Goal: Task Accomplishment & Management: Complete application form

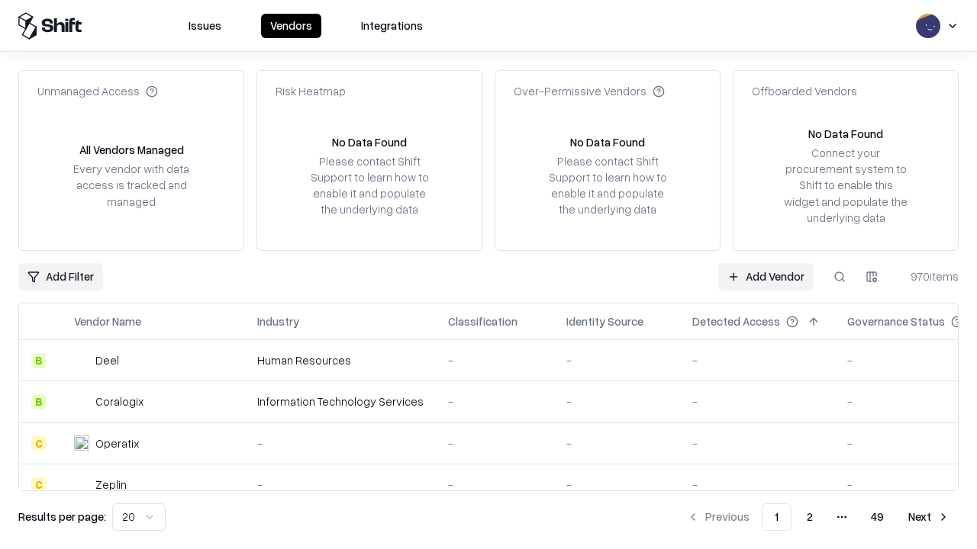
click at [765, 276] on link "Add Vendor" at bounding box center [765, 276] width 95 height 27
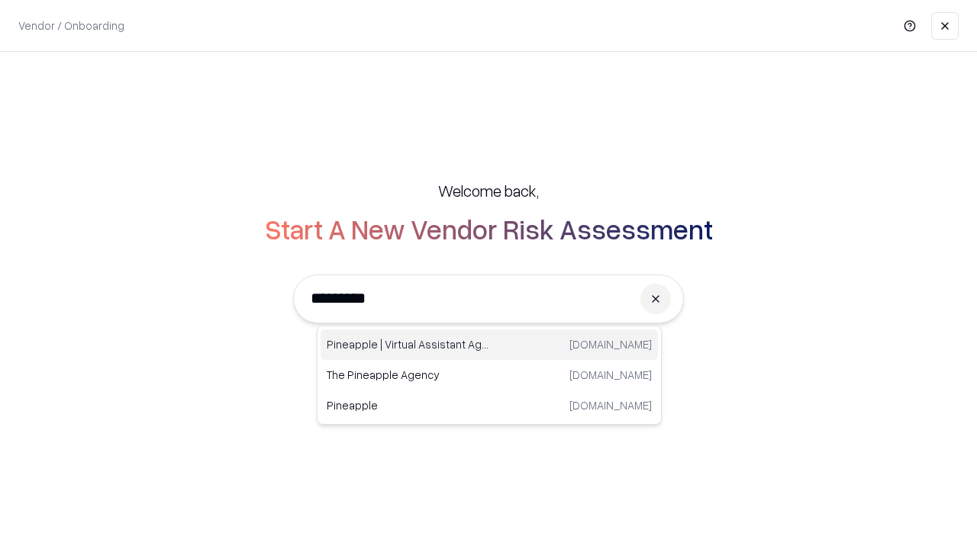
click at [489, 345] on div "Pineapple | Virtual Assistant Agency trypineapple.com" at bounding box center [488, 345] width 337 height 31
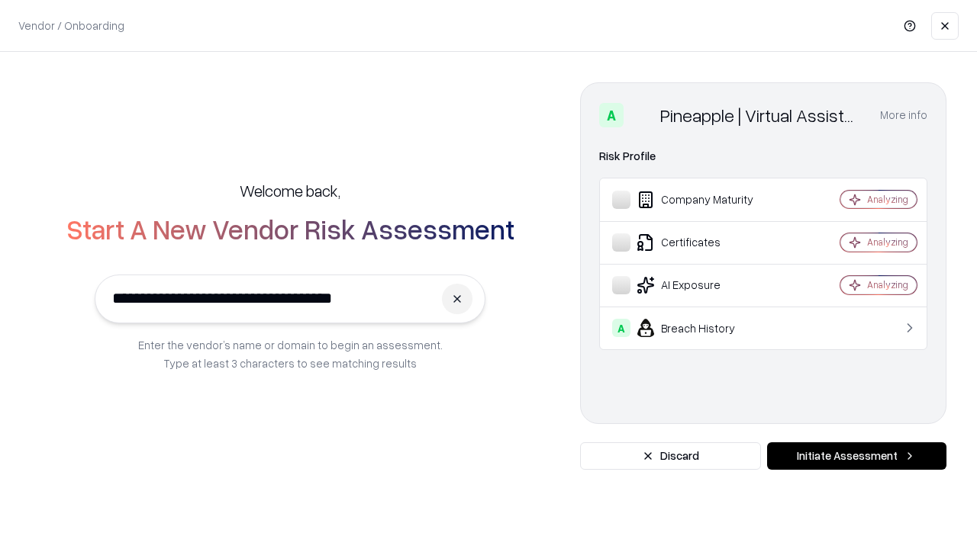
type input "**********"
click at [856, 456] on button "Initiate Assessment" at bounding box center [856, 456] width 179 height 27
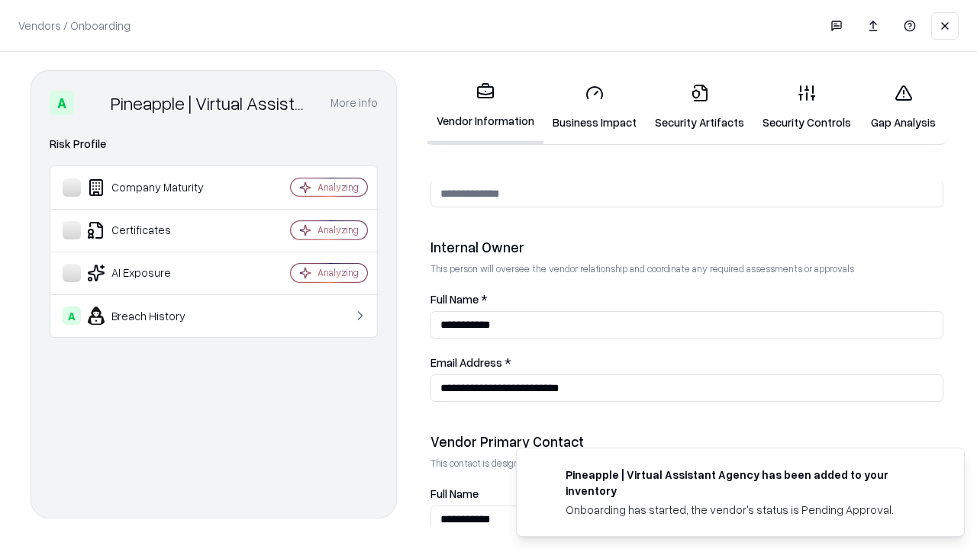
scroll to position [790, 0]
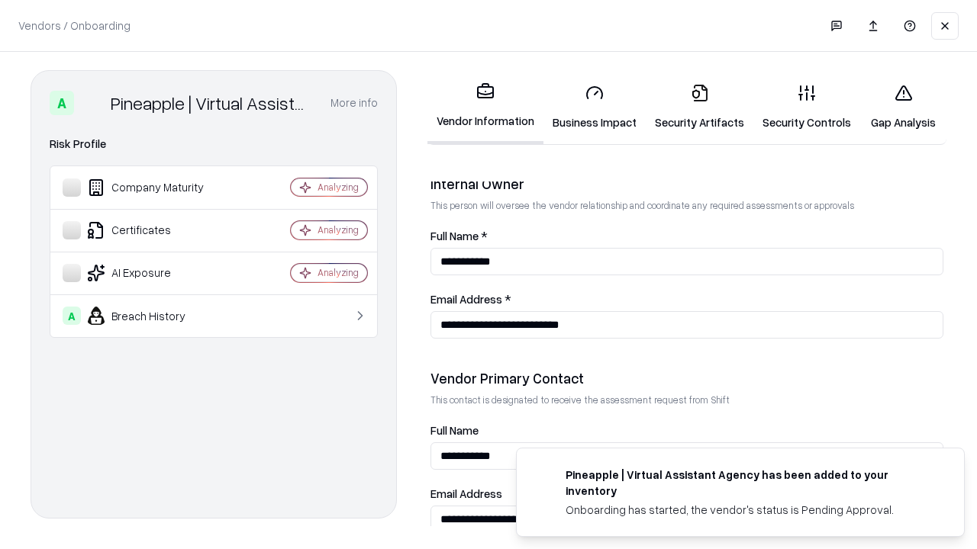
click at [699, 107] on link "Security Artifacts" at bounding box center [699, 107] width 108 height 71
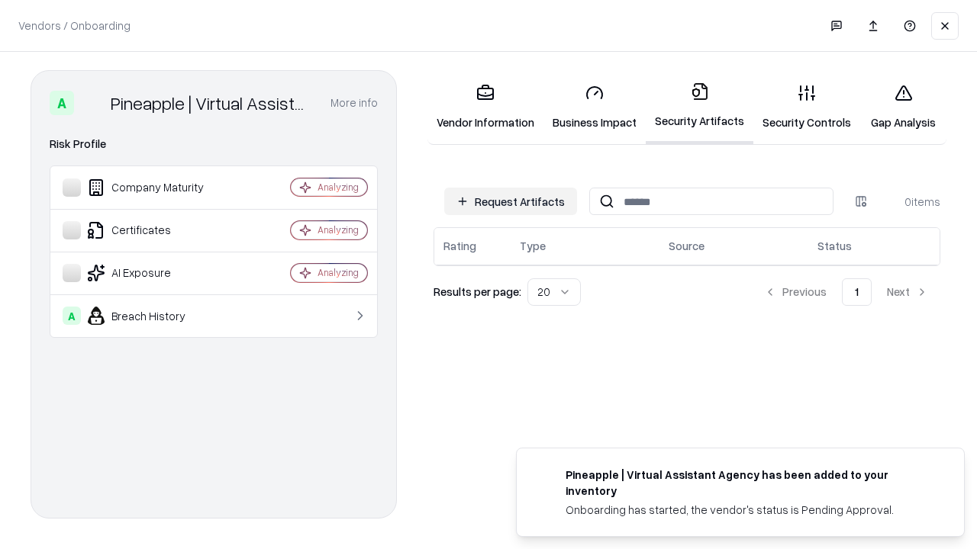
click at [510, 201] on button "Request Artifacts" at bounding box center [510, 201] width 133 height 27
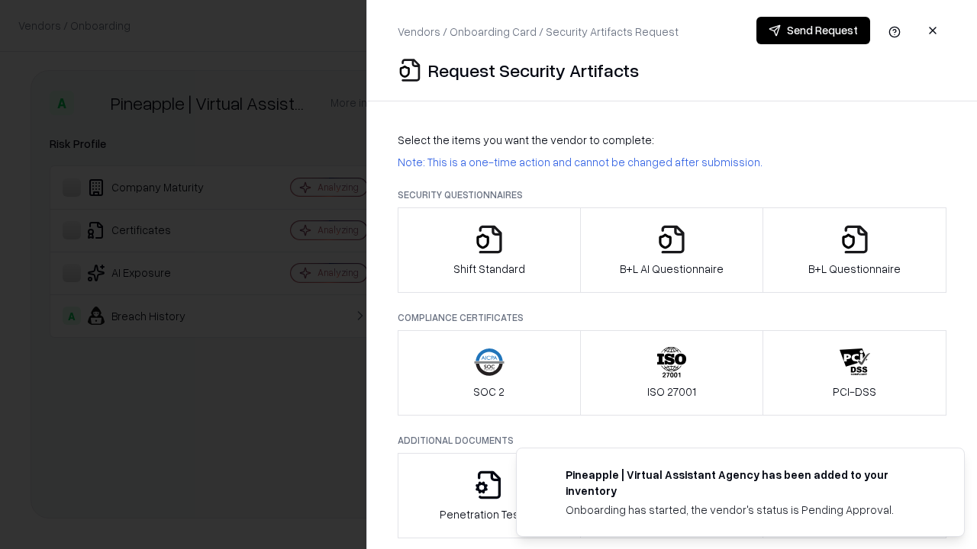
click at [854, 250] on icon "button" at bounding box center [854, 239] width 31 height 31
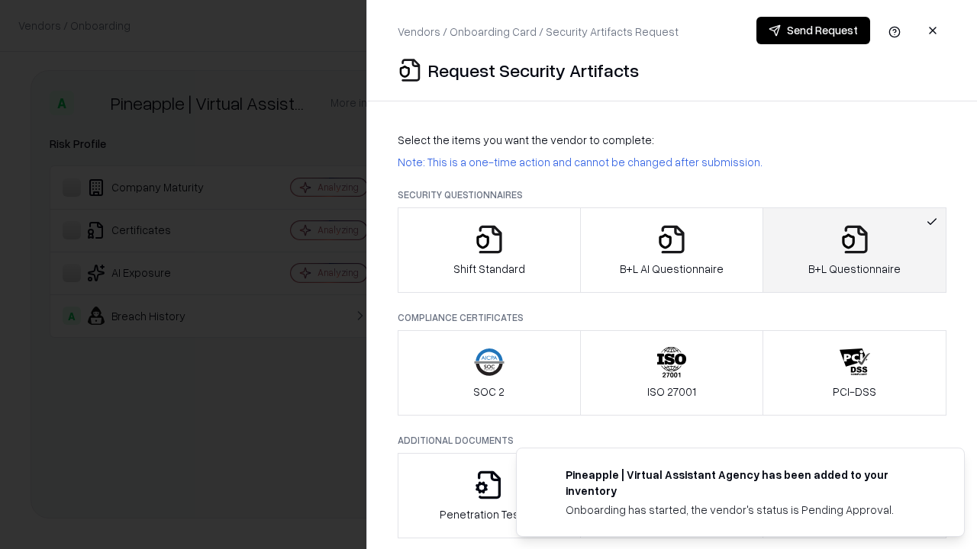
click at [671, 250] on icon "button" at bounding box center [671, 239] width 31 height 31
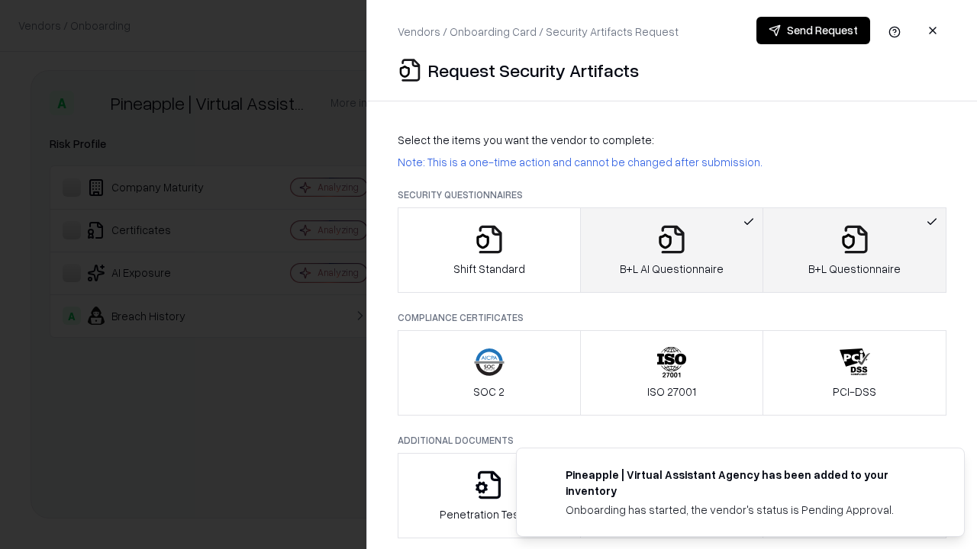
click at [813, 31] on button "Send Request" at bounding box center [813, 30] width 114 height 27
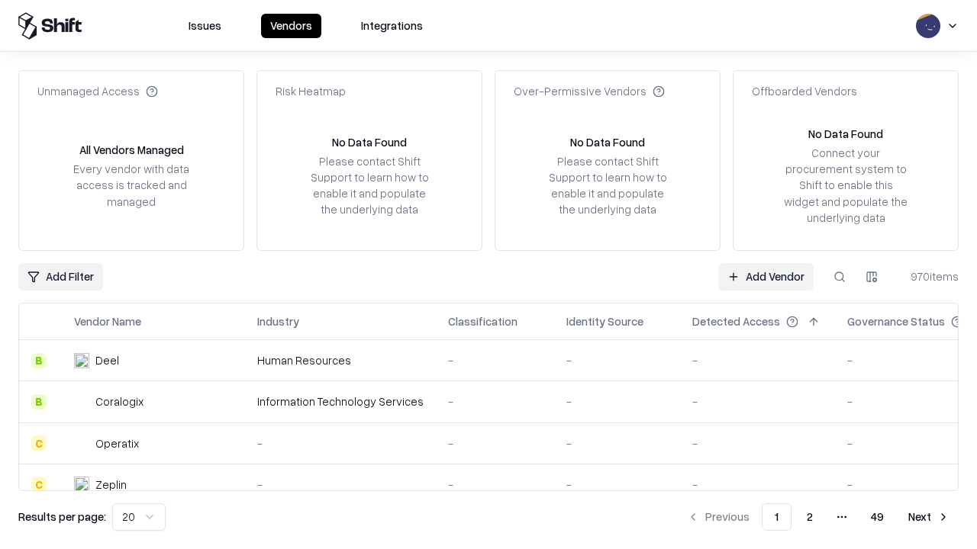
click at [839, 276] on button at bounding box center [839, 276] width 27 height 27
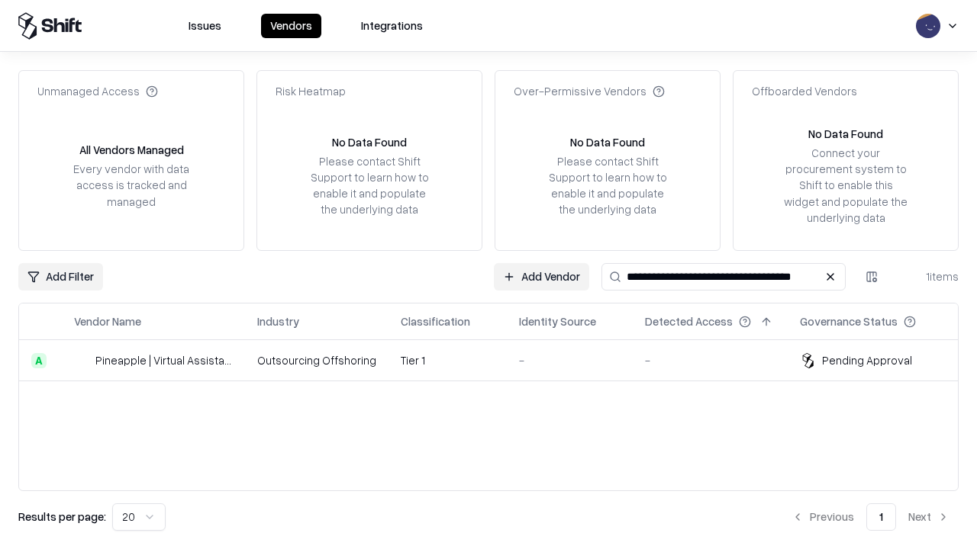
type input "**********"
click at [497, 360] on td "Tier 1" at bounding box center [447, 360] width 118 height 41
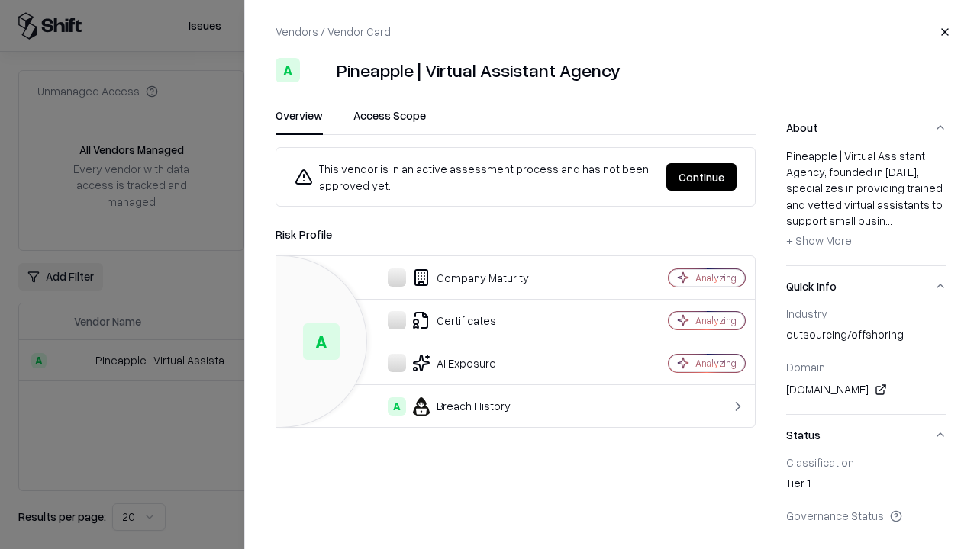
click at [701, 177] on button "Continue" at bounding box center [701, 176] width 70 height 27
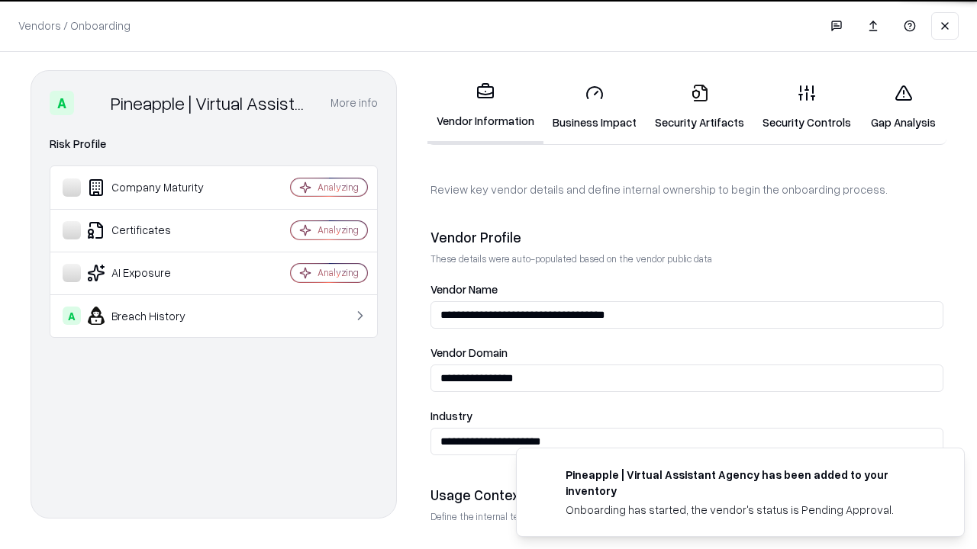
click at [699, 107] on link "Security Artifacts" at bounding box center [699, 107] width 108 height 71
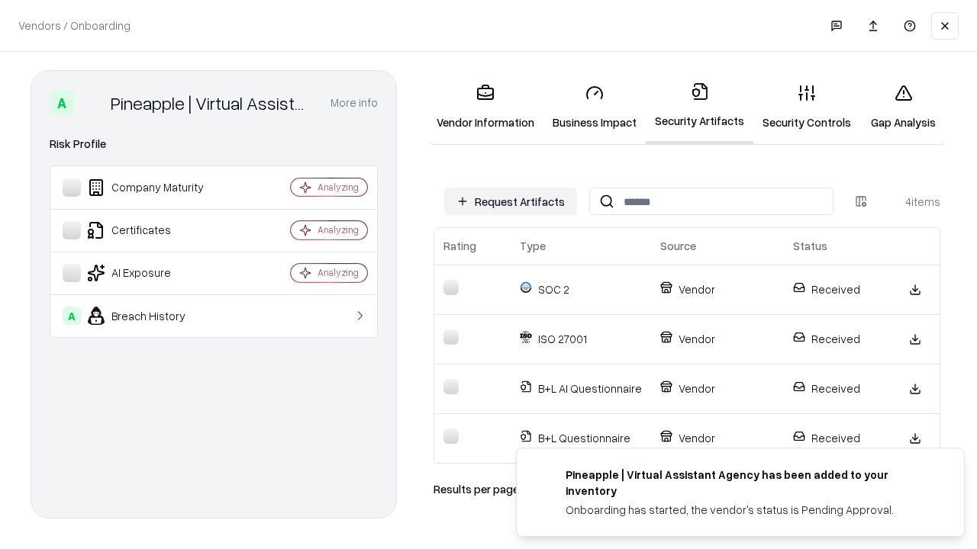
click at [903, 107] on link "Gap Analysis" at bounding box center [903, 107] width 86 height 71
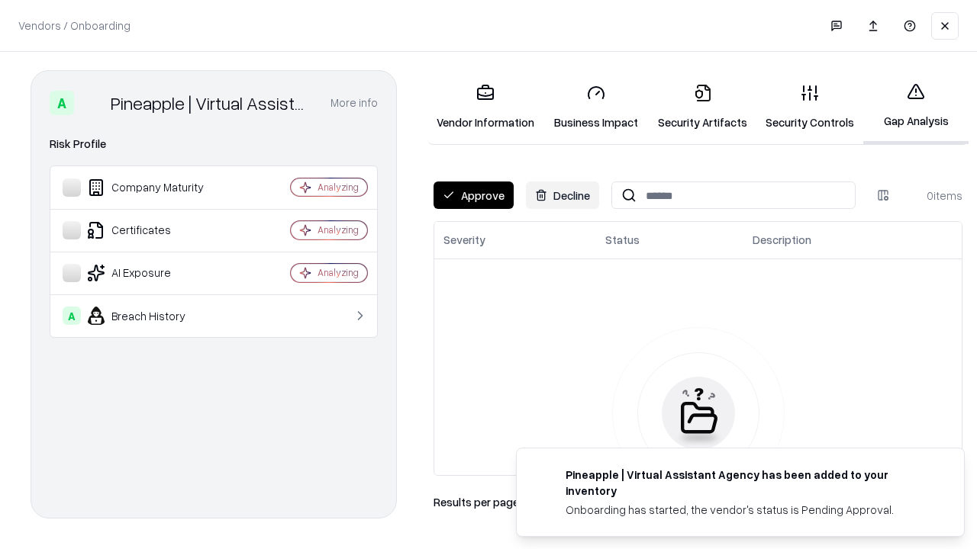
click at [473, 195] on button "Approve" at bounding box center [473, 195] width 80 height 27
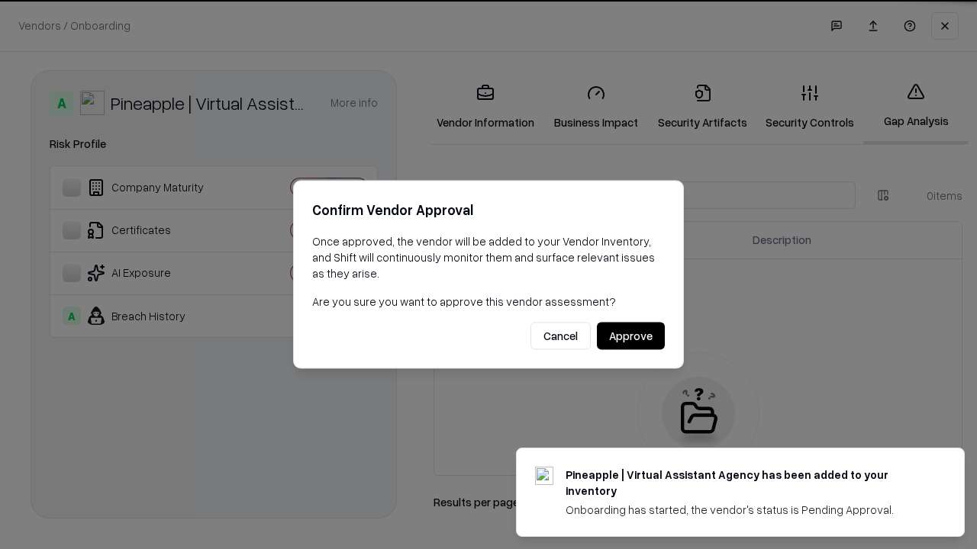
click at [630, 336] on button "Approve" at bounding box center [631, 336] width 68 height 27
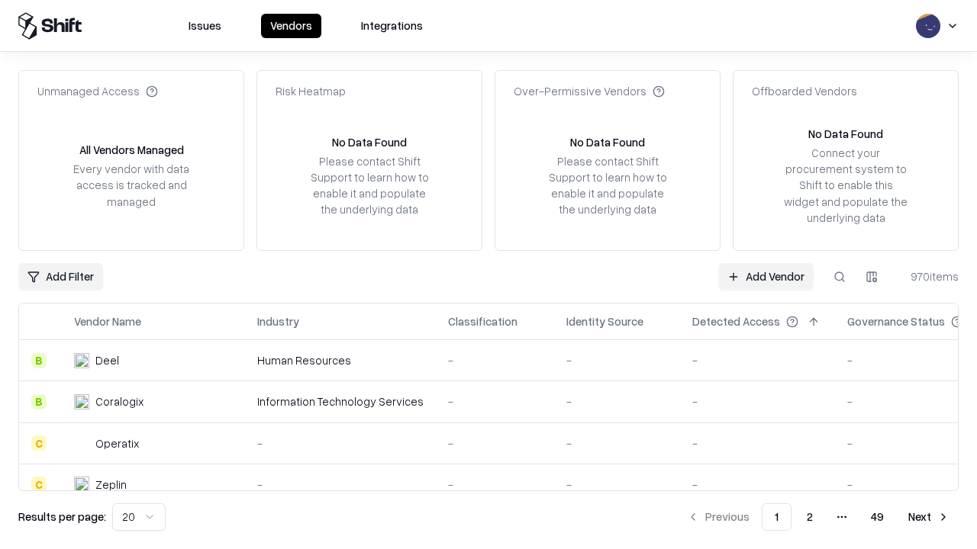
type input "**********"
click at [765, 276] on link "Add Vendor" at bounding box center [765, 276] width 95 height 27
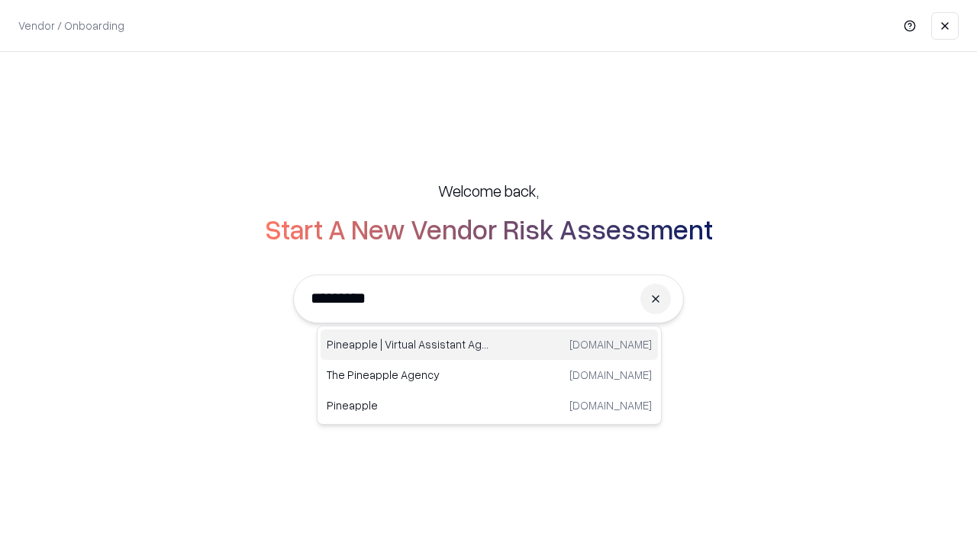
click at [489, 345] on div "Pineapple | Virtual Assistant Agency trypineapple.com" at bounding box center [488, 345] width 337 height 31
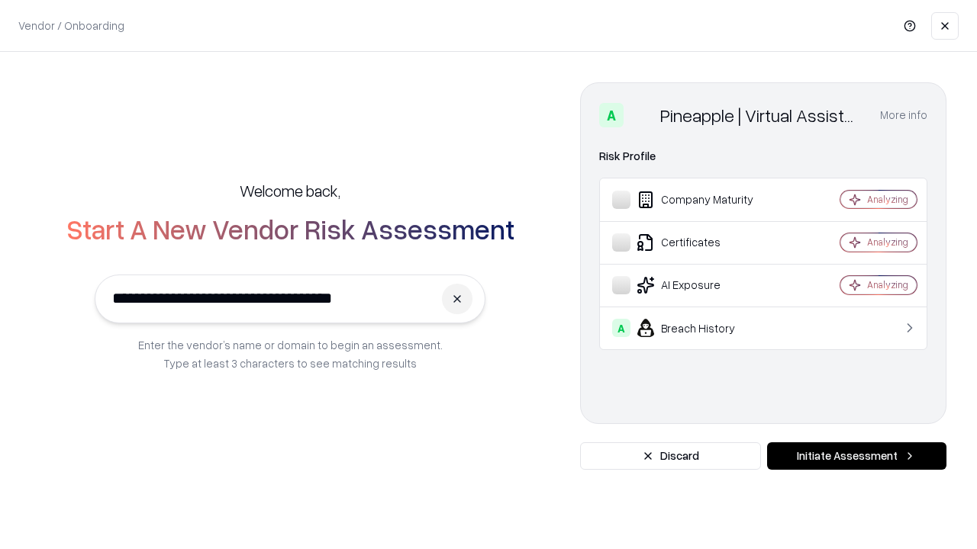
type input "**********"
click at [856, 456] on button "Initiate Assessment" at bounding box center [856, 456] width 179 height 27
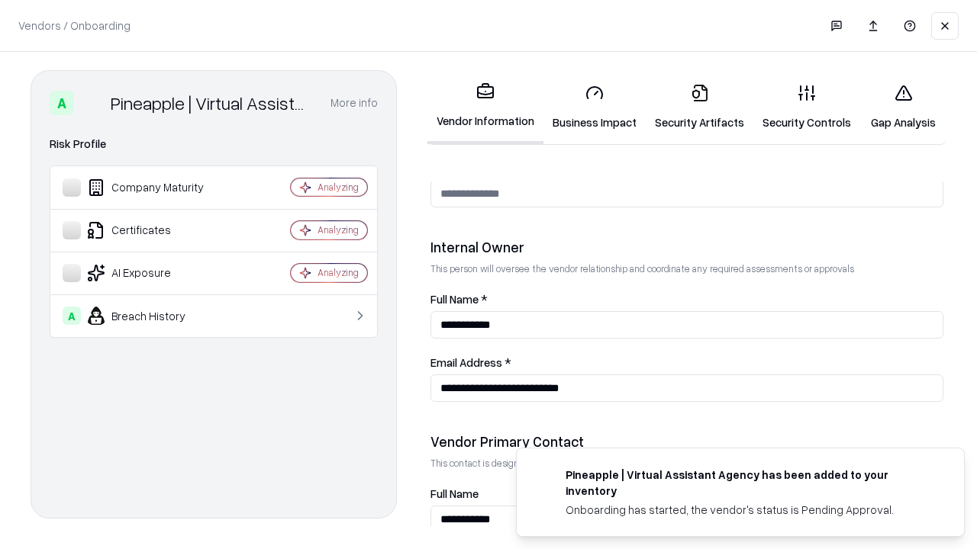
scroll to position [790, 0]
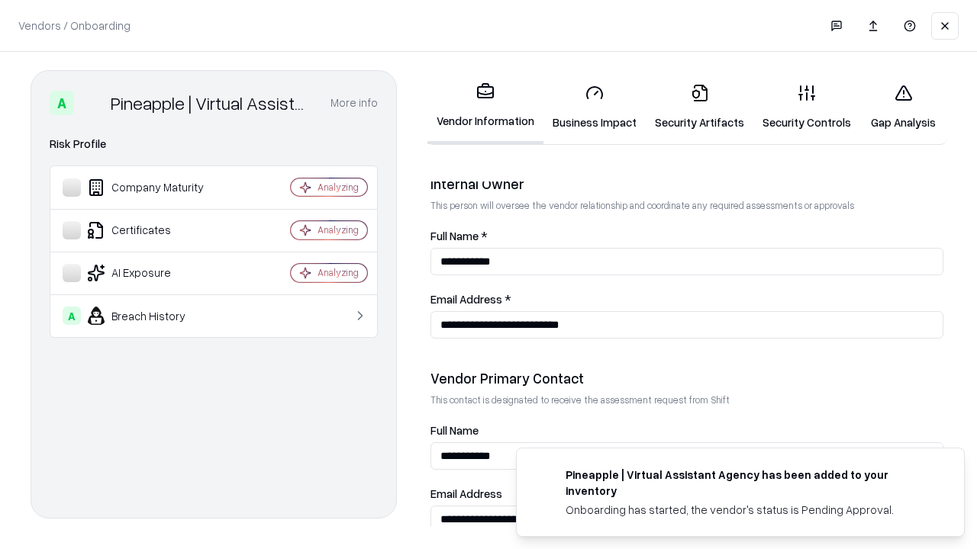
click at [903, 107] on link "Gap Analysis" at bounding box center [903, 107] width 86 height 71
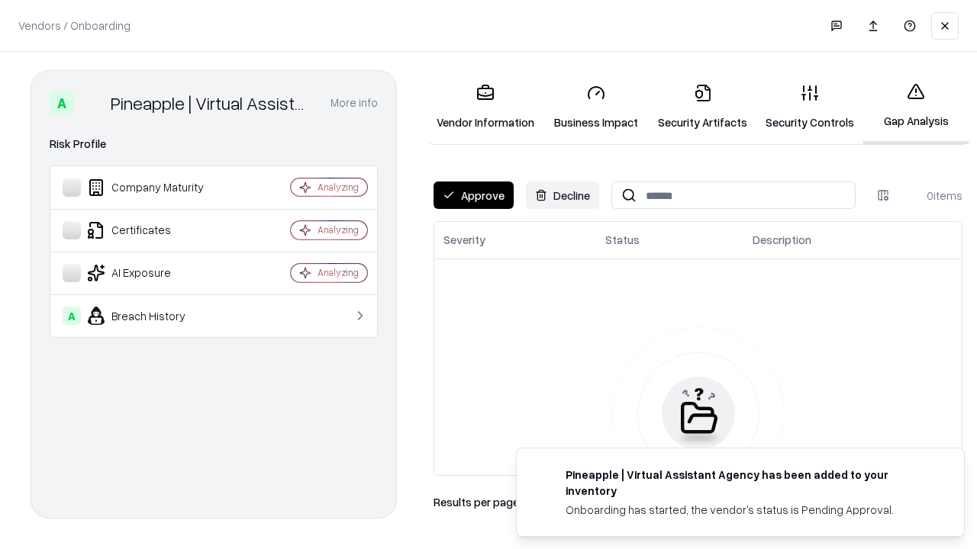
click at [473, 195] on button "Approve" at bounding box center [473, 195] width 80 height 27
